Goal: Book appointment/travel/reservation

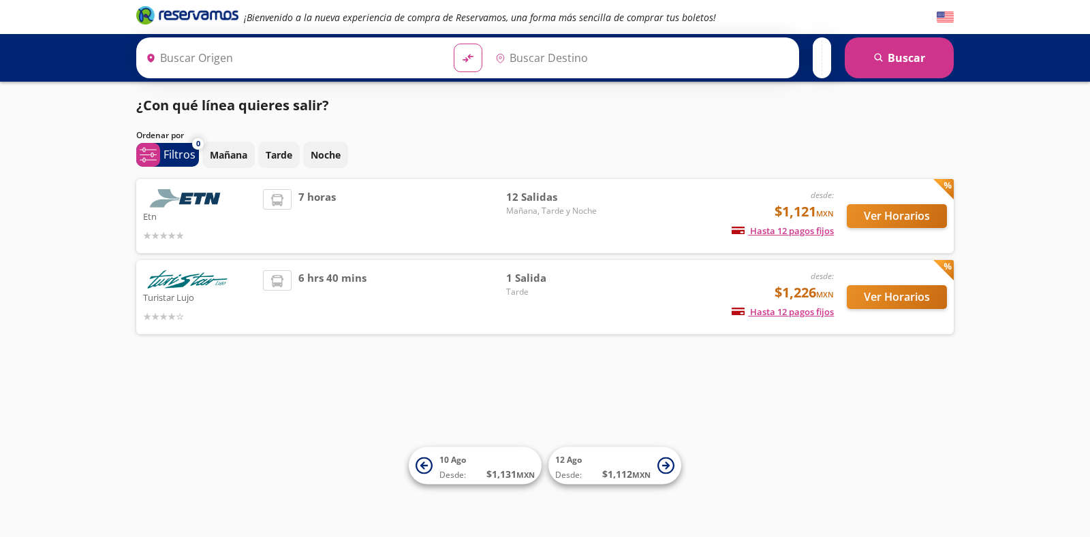
type input "[GEOGRAPHIC_DATA], [GEOGRAPHIC_DATA]"
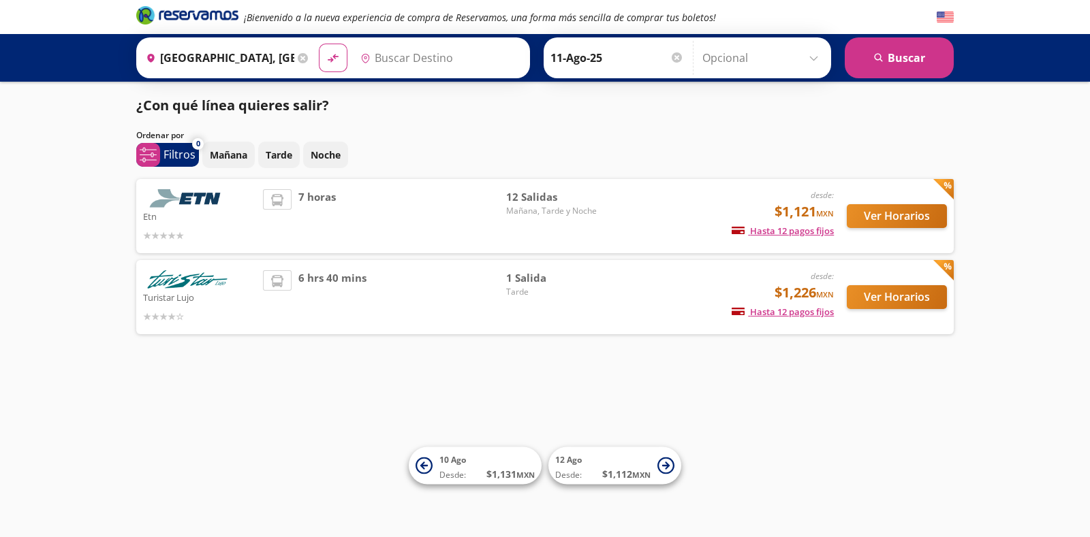
type input "[GEOGRAPHIC_DATA], [GEOGRAPHIC_DATA]"
click at [873, 214] on button "Ver Horarios" at bounding box center [897, 216] width 100 height 24
click at [865, 292] on button "Ver Horarios" at bounding box center [897, 297] width 100 height 24
click at [902, 219] on button "Ver Horarios" at bounding box center [897, 216] width 100 height 24
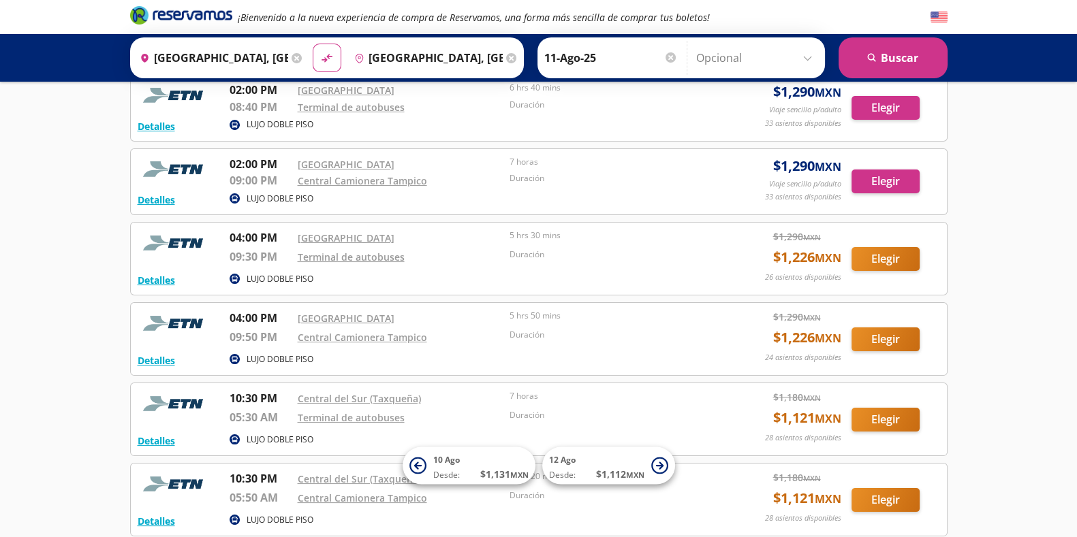
scroll to position [120, 0]
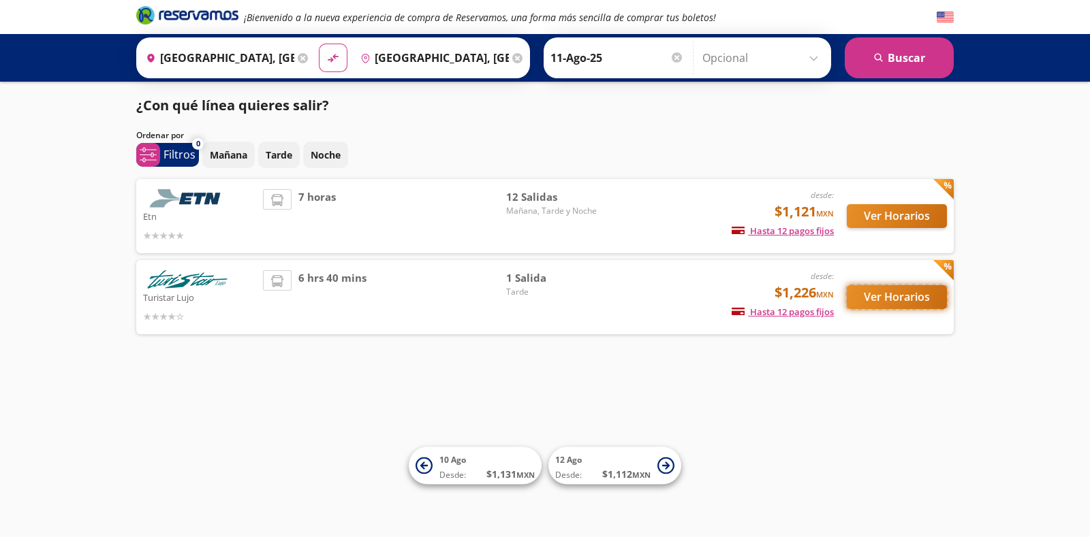
click at [882, 300] on button "Ver Horarios" at bounding box center [897, 297] width 100 height 24
click at [679, 58] on div at bounding box center [677, 57] width 10 height 10
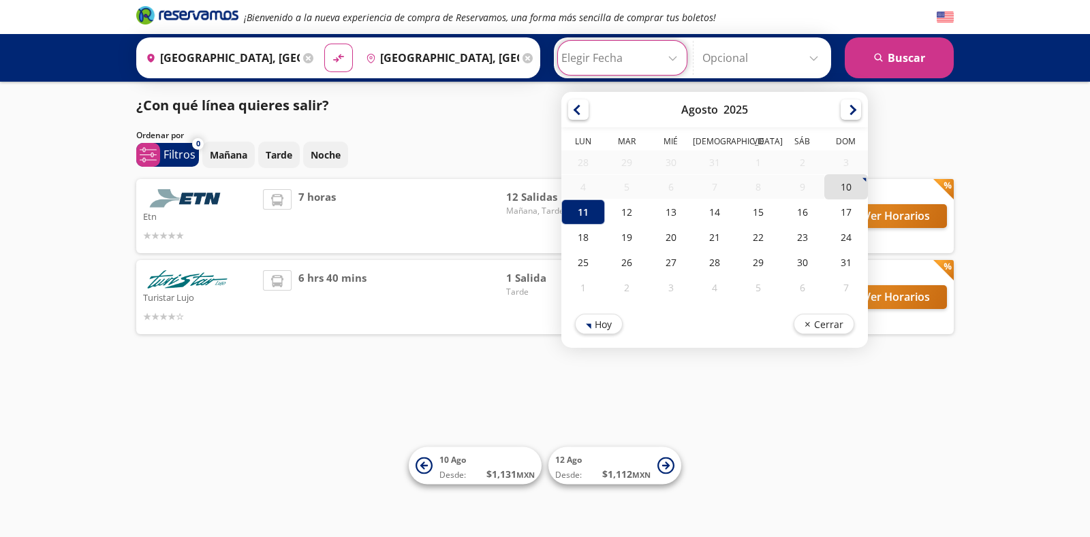
click at [852, 193] on div "10" at bounding box center [846, 186] width 44 height 25
type input "10-Ago-25"
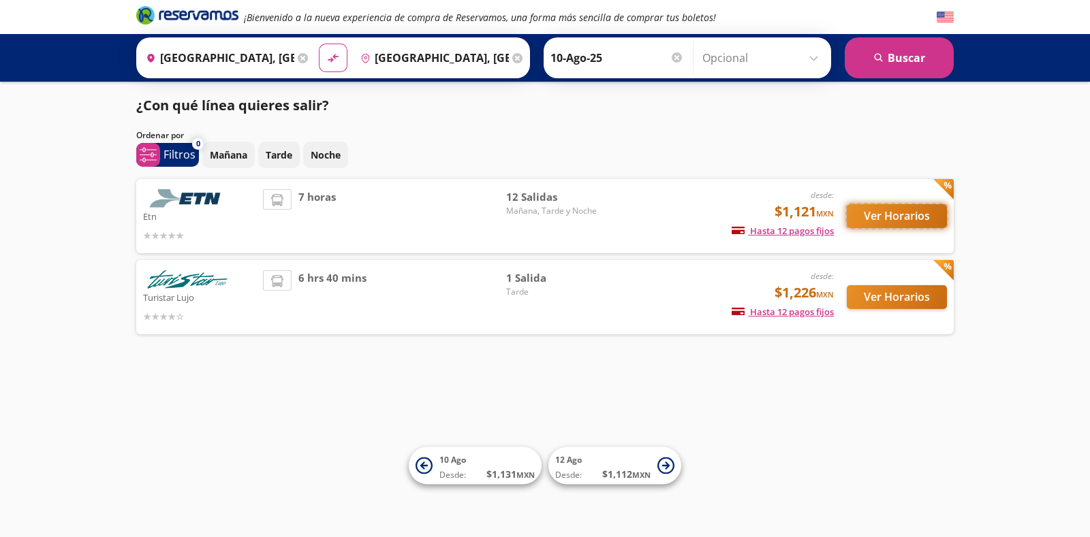
click at [860, 216] on button "Ver Horarios" at bounding box center [897, 216] width 100 height 24
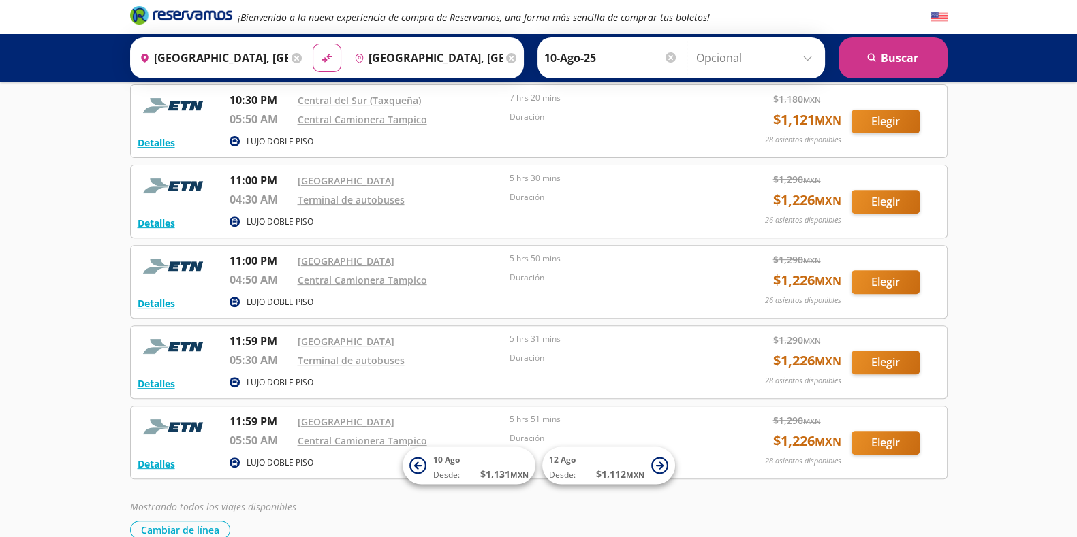
scroll to position [687, 0]
